Goal: Information Seeking & Learning: Learn about a topic

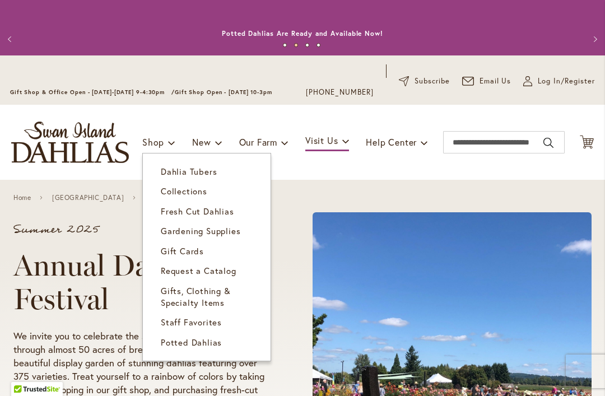
click at [188, 342] on span "Potted Dahlias" at bounding box center [191, 341] width 61 height 11
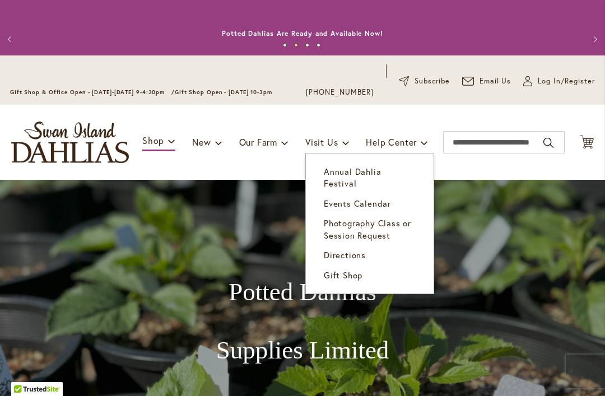
click at [381, 172] on span "Annual Dahlia Festival" at bounding box center [352, 177] width 57 height 23
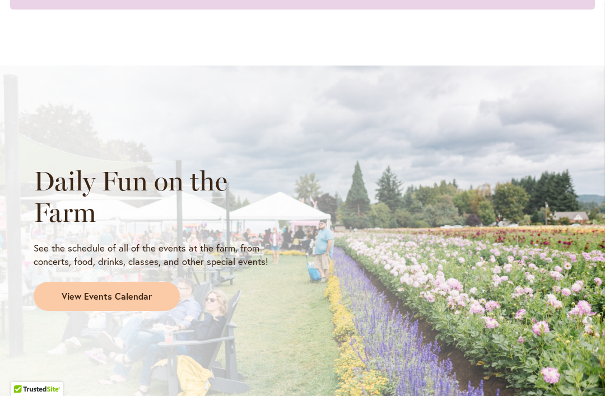
scroll to position [1001, 0]
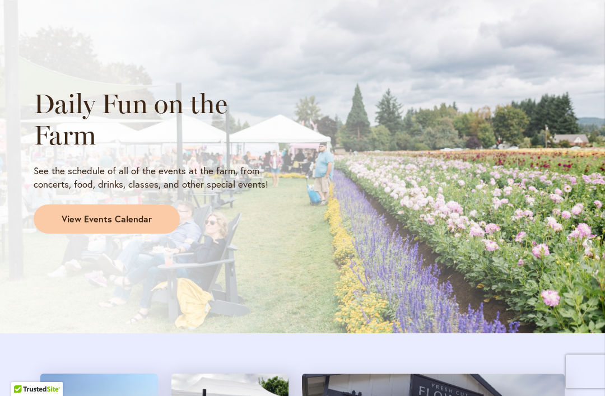
click at [90, 218] on span "View Events Calendar" at bounding box center [107, 219] width 90 height 13
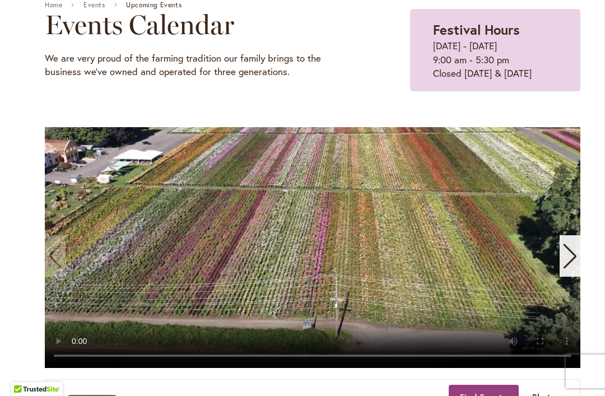
scroll to position [186, 0]
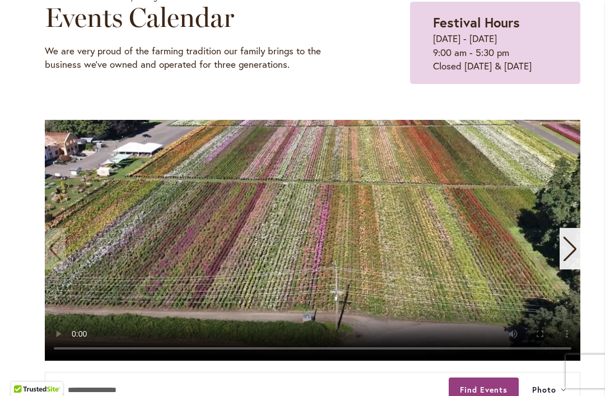
click at [315, 236] on video "1 / 11" at bounding box center [312, 240] width 535 height 241
click at [307, 238] on video "1 / 11" at bounding box center [312, 240] width 535 height 241
click at [573, 128] on video "1 / 11" at bounding box center [312, 240] width 535 height 241
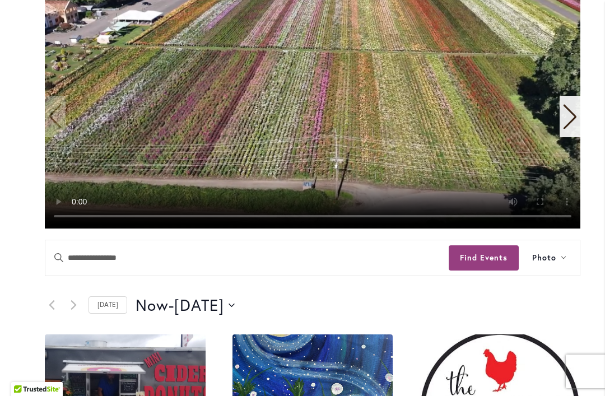
scroll to position [255, 0]
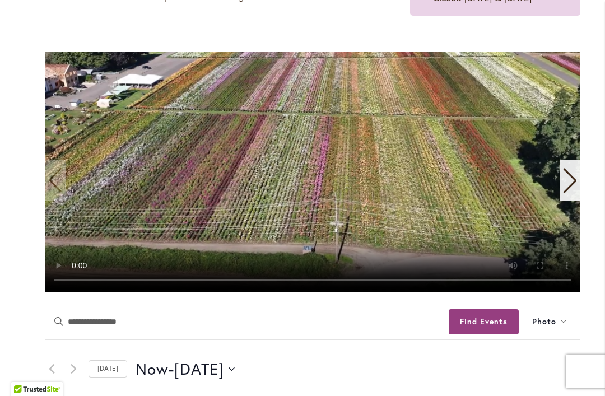
click at [85, 252] on video "1 / 11" at bounding box center [312, 172] width 535 height 241
click at [313, 171] on video "1 / 11" at bounding box center [312, 172] width 535 height 241
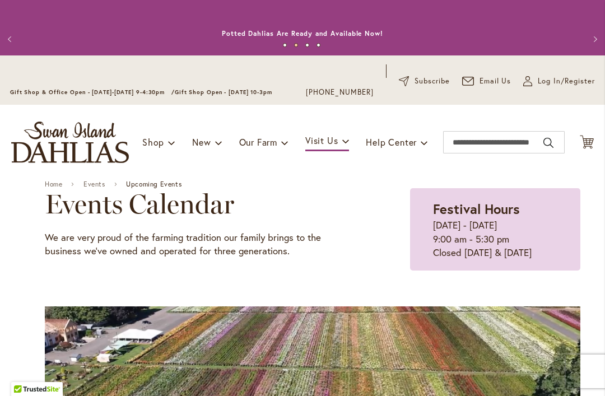
scroll to position [0, 0]
